Goal: Task Accomplishment & Management: Manage account settings

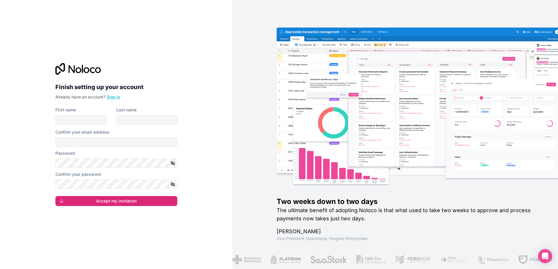
click at [110, 98] on link "Sign in" at bounding box center [113, 96] width 13 height 5
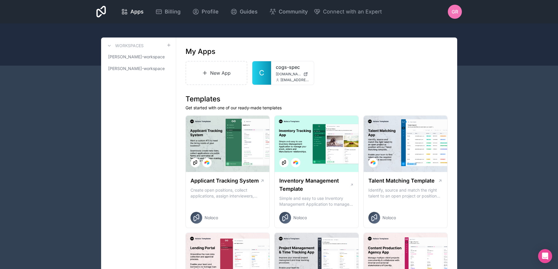
click at [454, 10] on span "GR" at bounding box center [454, 11] width 6 height 7
click at [339, 67] on div "New App C cogs-spec [DOMAIN_NAME] [EMAIL_ADDRESS][DOMAIN_NAME]" at bounding box center [316, 73] width 262 height 24
click at [304, 71] on icon at bounding box center [303, 70] width 5 height 5
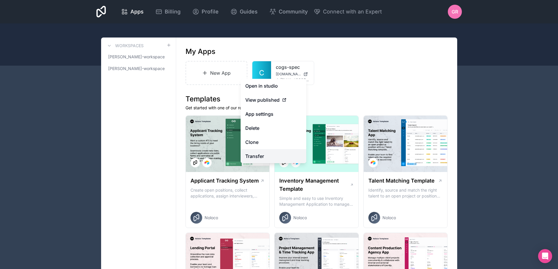
click at [277, 154] on link "Transfer" at bounding box center [273, 156] width 66 height 14
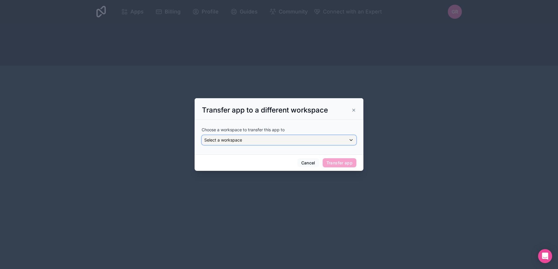
click at [243, 139] on div "Select a workspace" at bounding box center [279, 139] width 154 height 9
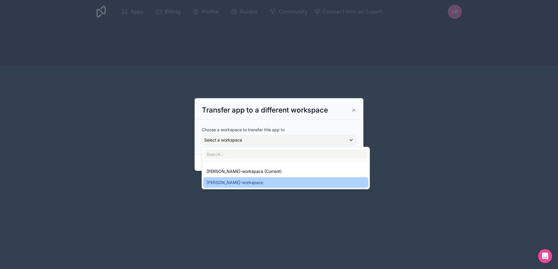
click at [257, 182] on span "[PERSON_NAME]-workspace" at bounding box center [235, 182] width 57 height 7
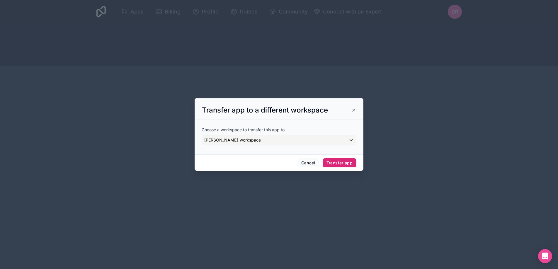
click at [339, 161] on button "Transfer app" at bounding box center [339, 162] width 34 height 9
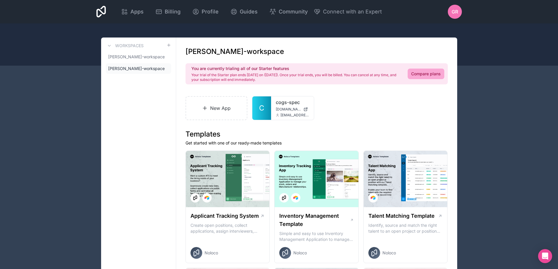
click at [455, 13] on span "GR" at bounding box center [454, 11] width 6 height 7
click at [338, 110] on div "New App C cogs-spec [DOMAIN_NAME] [EMAIL_ADDRESS][DOMAIN_NAME]" at bounding box center [316, 108] width 262 height 24
click at [302, 107] on icon at bounding box center [303, 105] width 5 height 5
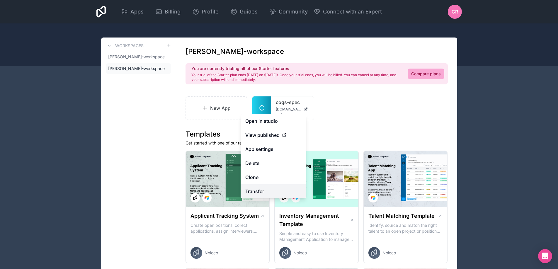
click at [262, 190] on link "Transfer" at bounding box center [273, 191] width 66 height 14
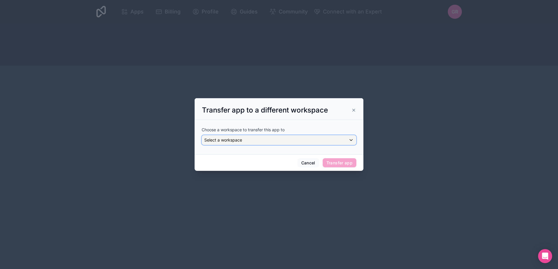
click at [262, 142] on div "Select a workspace" at bounding box center [279, 139] width 154 height 9
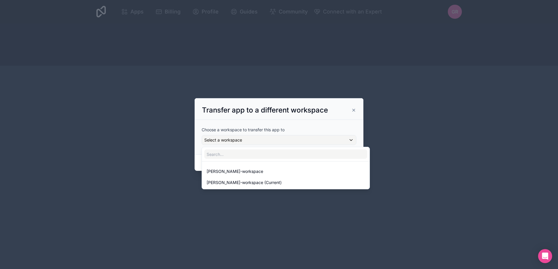
click at [354, 110] on div at bounding box center [278, 134] width 169 height 73
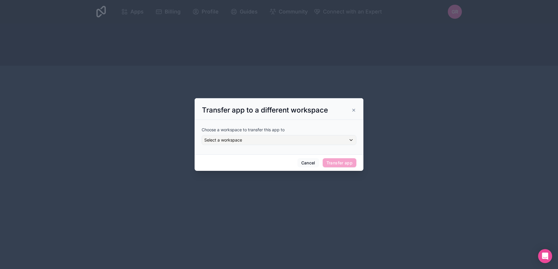
click at [354, 110] on icon at bounding box center [353, 110] width 2 height 2
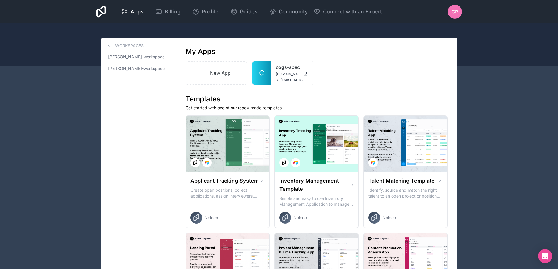
click at [147, 59] on span "[PERSON_NAME]-workspace" at bounding box center [135, 57] width 54 height 6
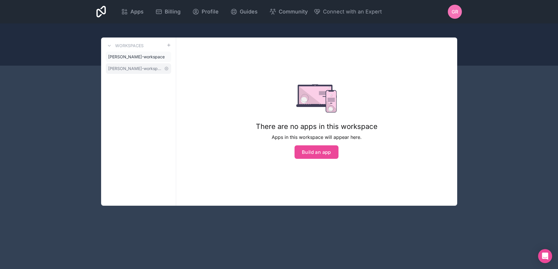
click at [141, 67] on span "[PERSON_NAME]-workspace" at bounding box center [135, 69] width 54 height 6
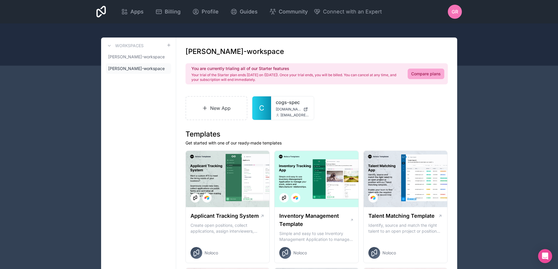
click at [452, 11] on span "GR" at bounding box center [454, 11] width 6 height 7
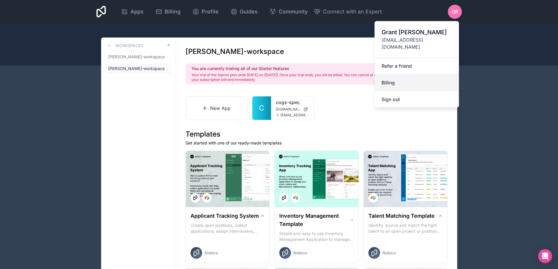
click at [404, 77] on link "Billing" at bounding box center [416, 82] width 84 height 17
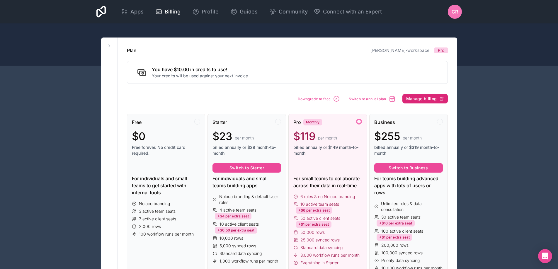
click at [425, 98] on span "Manage billing" at bounding box center [421, 98] width 31 height 5
click at [142, 14] on span "Apps" at bounding box center [136, 12] width 13 height 8
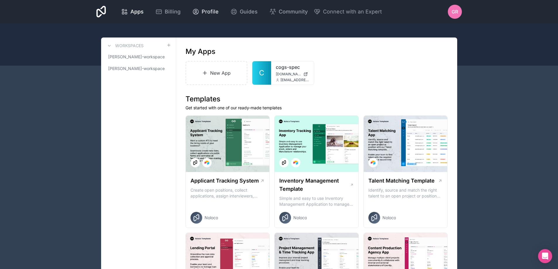
click at [207, 14] on span "Profile" at bounding box center [210, 12] width 17 height 8
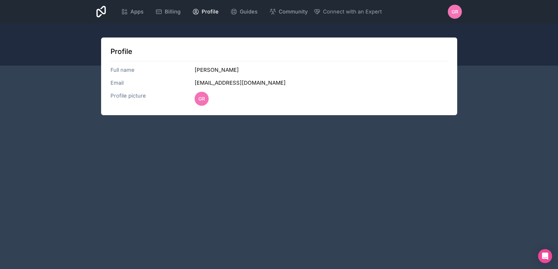
click at [456, 13] on span "GR" at bounding box center [454, 11] width 6 height 7
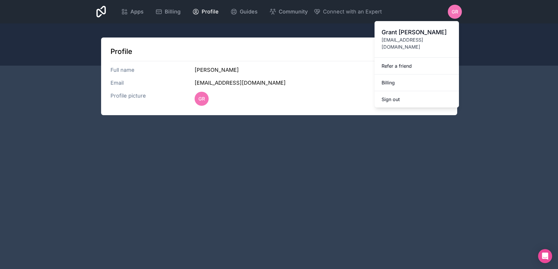
click at [404, 39] on span "[EMAIL_ADDRESS][DOMAIN_NAME]" at bounding box center [416, 43] width 70 height 14
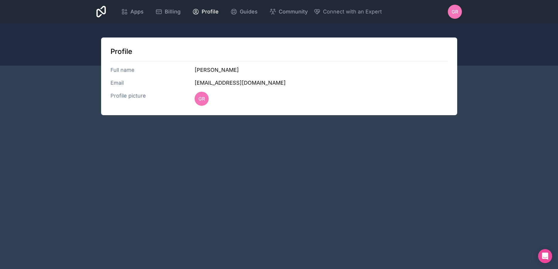
click at [388, 30] on div at bounding box center [279, 44] width 558 height 42
click at [164, 13] on div "Billing" at bounding box center [167, 12] width 25 height 8
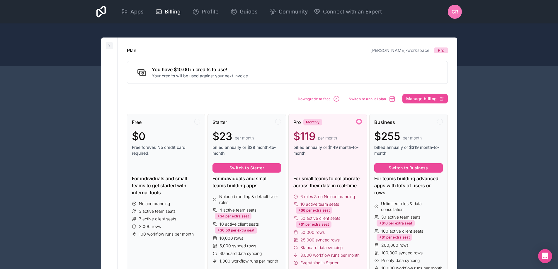
click at [108, 47] on icon at bounding box center [109, 45] width 5 height 5
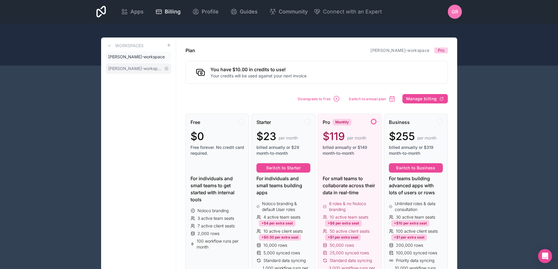
click at [145, 67] on span "[PERSON_NAME]-workspace" at bounding box center [135, 69] width 54 height 6
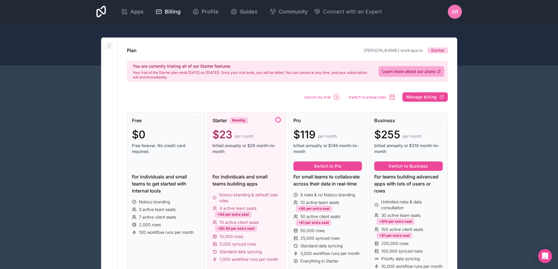
click at [108, 45] on icon at bounding box center [109, 45] width 5 height 5
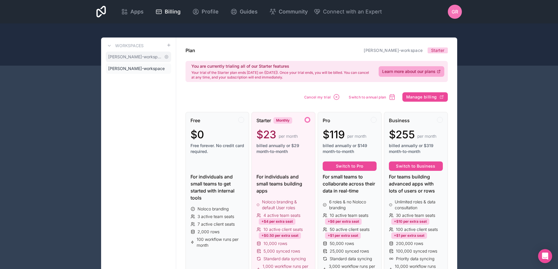
click at [129, 56] on span "[PERSON_NAME]-workspace" at bounding box center [135, 57] width 54 height 6
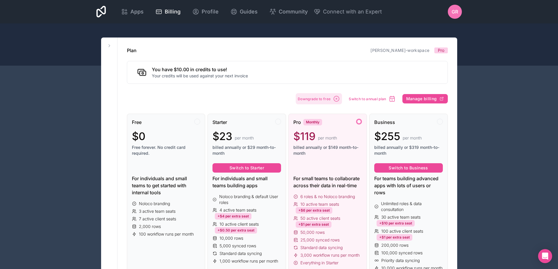
click at [317, 99] on span "Downgrade to free" at bounding box center [314, 99] width 33 height 4
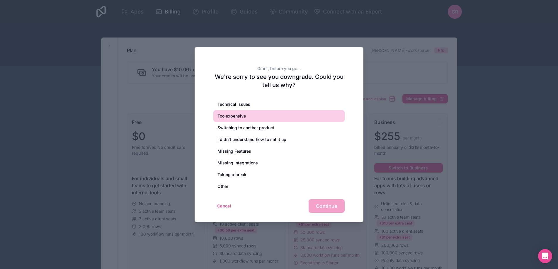
click at [239, 117] on div "Too expensive" at bounding box center [278, 116] width 131 height 12
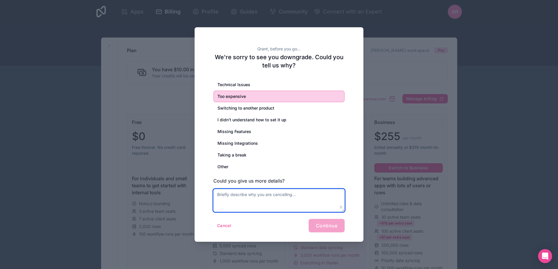
click at [277, 203] on textarea at bounding box center [278, 200] width 131 height 23
type textarea "Too expensive..."
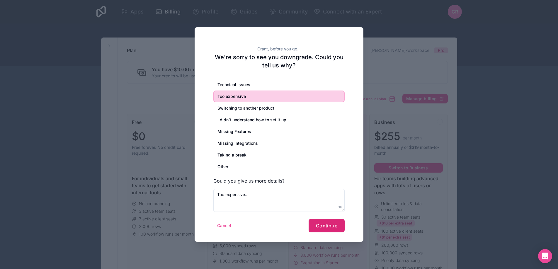
click at [337, 226] on button "Continue" at bounding box center [326, 225] width 36 height 13
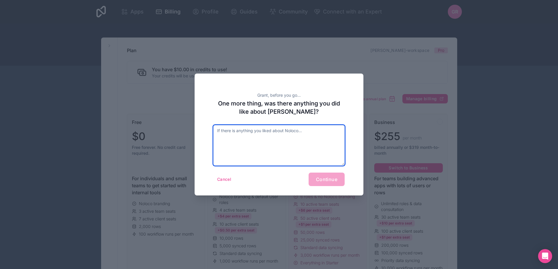
click at [246, 140] on textarea at bounding box center [278, 145] width 131 height 40
type textarea "M"
type textarea "No"
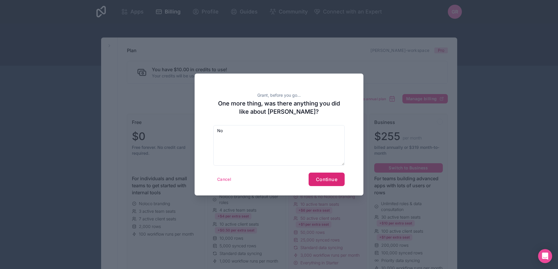
click at [334, 178] on span "Continue" at bounding box center [326, 179] width 21 height 6
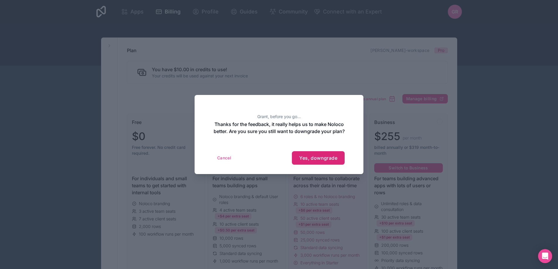
click at [313, 161] on span "Yes, downgrade" at bounding box center [318, 158] width 38 height 6
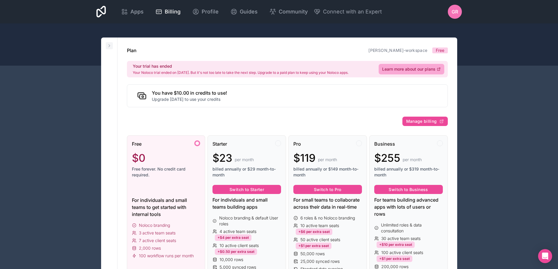
click at [110, 46] on icon at bounding box center [109, 45] width 5 height 5
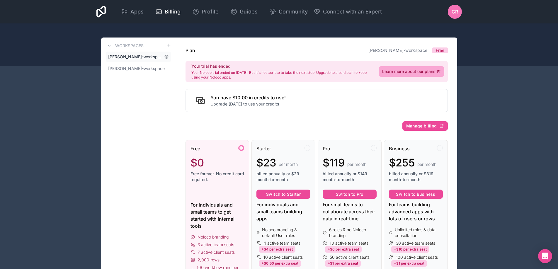
click at [149, 57] on span "[PERSON_NAME]-workspace" at bounding box center [135, 57] width 54 height 6
click at [167, 57] on icon at bounding box center [167, 57] width 4 height 4
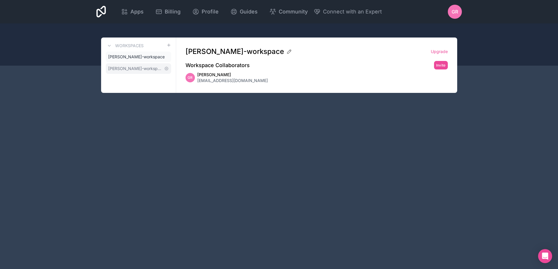
click at [139, 66] on span "[PERSON_NAME]-workspace" at bounding box center [135, 69] width 54 height 6
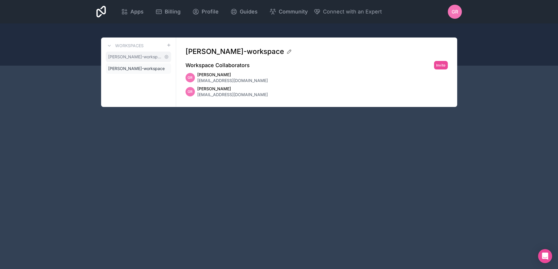
click at [143, 60] on link "[PERSON_NAME]-workspace" at bounding box center [138, 57] width 65 height 11
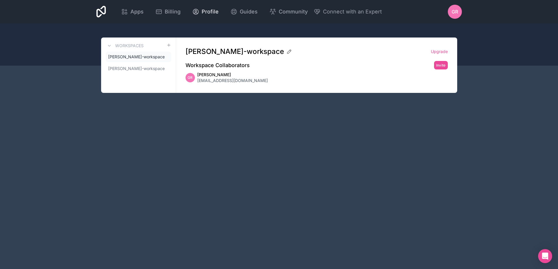
click at [202, 13] on span "Profile" at bounding box center [210, 12] width 17 height 8
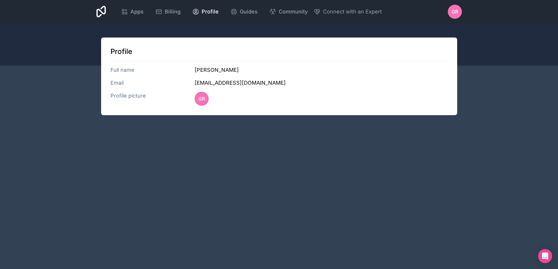
click at [117, 83] on h3 "Email" at bounding box center [152, 83] width 84 height 8
click at [125, 62] on div "Profile Full name Grant Robertson Email grant@cogs-europe.com Profile picture GR" at bounding box center [279, 76] width 356 height 78
click at [127, 103] on h3 "Profile picture" at bounding box center [152, 99] width 84 height 14
click at [173, 10] on span "Billing" at bounding box center [173, 12] width 16 height 8
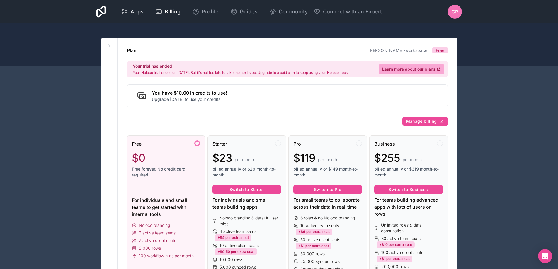
click at [136, 8] on span "Apps" at bounding box center [136, 12] width 13 height 8
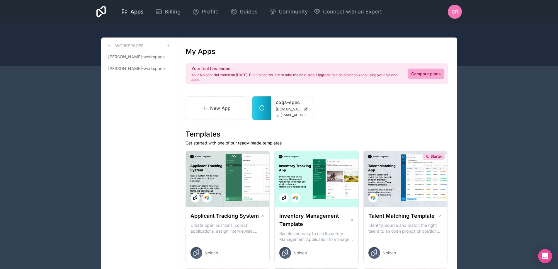
click at [454, 16] on div "GR" at bounding box center [455, 12] width 14 height 14
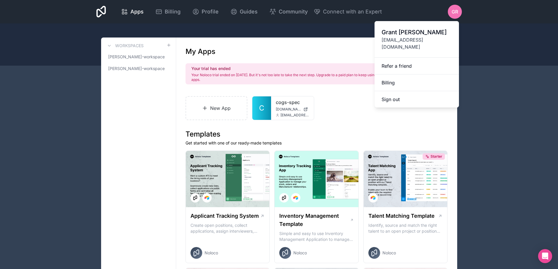
click at [397, 40] on span "[EMAIL_ADDRESS][DOMAIN_NAME]" at bounding box center [416, 43] width 70 height 14
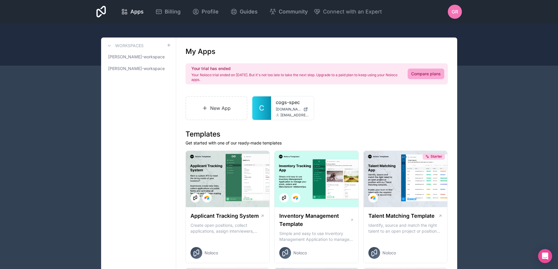
click at [449, 12] on div "GR" at bounding box center [455, 12] width 14 height 14
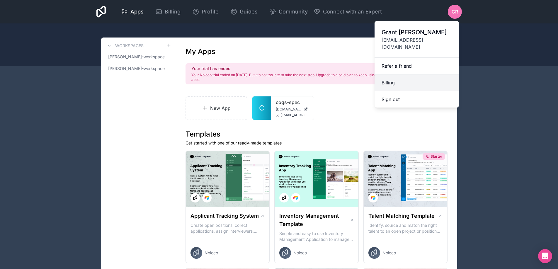
click at [396, 74] on link "Billing" at bounding box center [416, 82] width 84 height 17
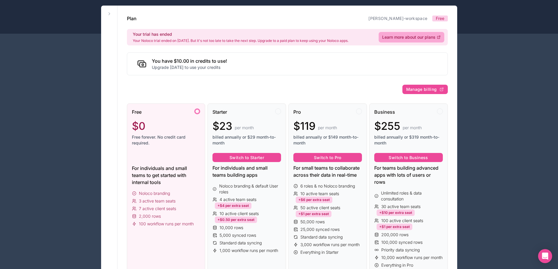
scroll to position [33, 0]
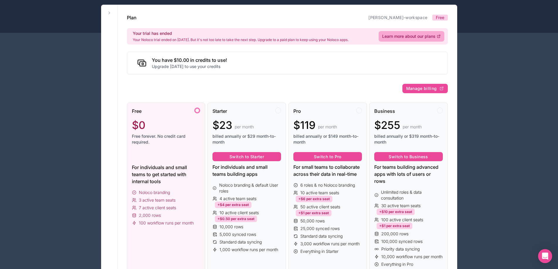
click at [110, 14] on icon at bounding box center [109, 13] width 5 height 5
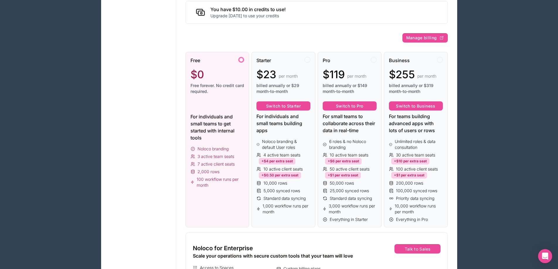
scroll to position [0, 0]
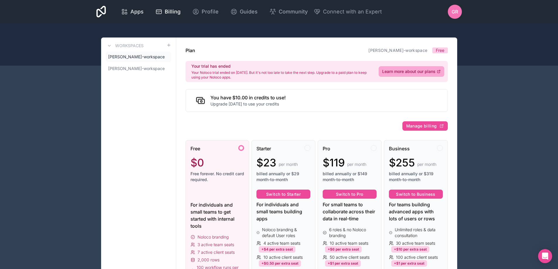
click at [140, 13] on span "Apps" at bounding box center [136, 12] width 13 height 8
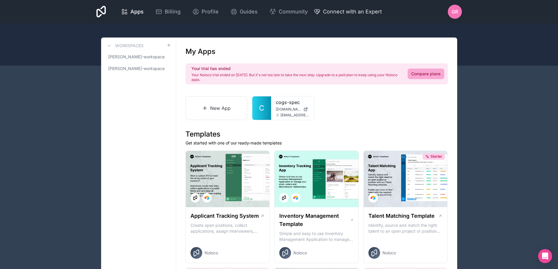
click at [335, 13] on span "Connect with an Expert" at bounding box center [352, 12] width 59 height 8
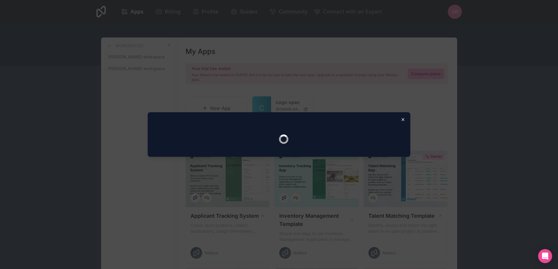
click at [402, 120] on icon "button" at bounding box center [403, 119] width 2 height 2
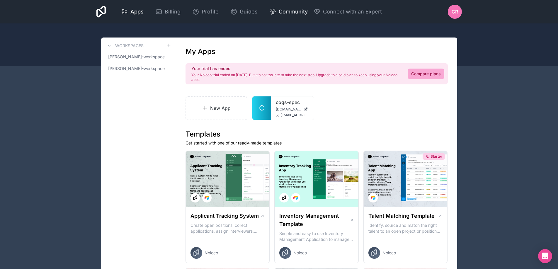
click at [288, 10] on span "Community" at bounding box center [293, 12] width 29 height 8
